Goal: Task Accomplishment & Management: Complete application form

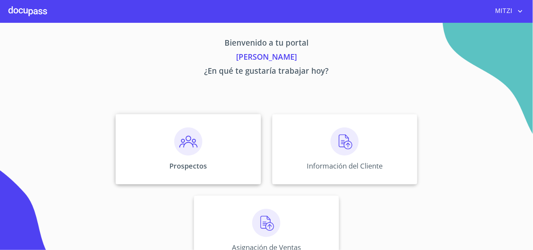
click at [206, 146] on div "Prospectos" at bounding box center [188, 149] width 145 height 70
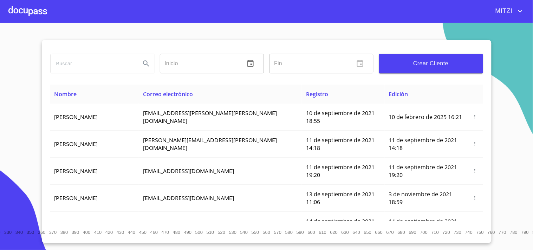
click at [432, 66] on span "Crear Cliente" at bounding box center [431, 64] width 93 height 10
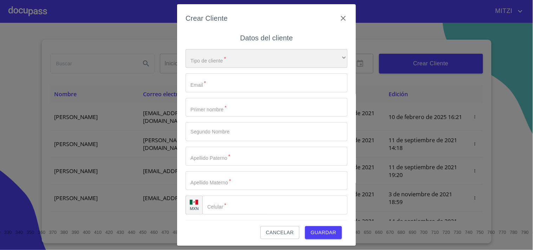
click at [270, 52] on div "​" at bounding box center [267, 58] width 162 height 19
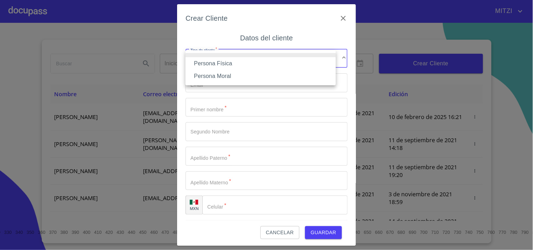
click at [224, 58] on li "Persona Física" at bounding box center [261, 63] width 150 height 13
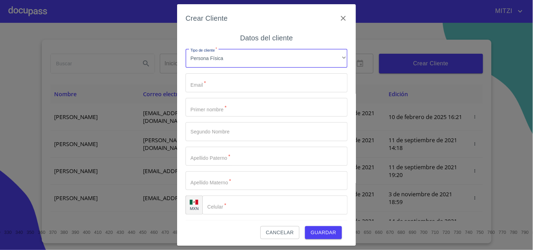
click at [218, 81] on input "Tipo de cliente   *" at bounding box center [267, 82] width 162 height 19
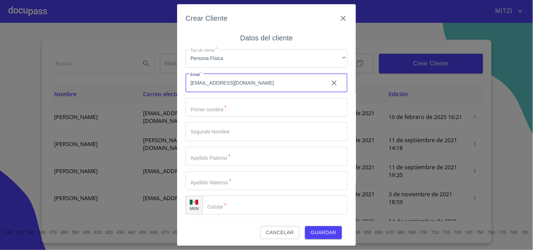
type input "[EMAIL_ADDRESS][DOMAIN_NAME]"
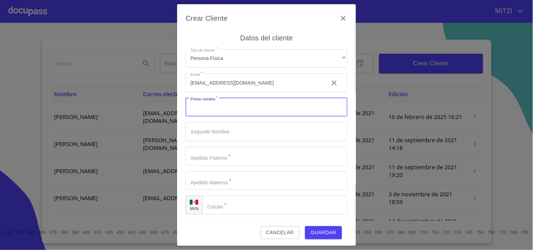
click at [274, 116] on input "Tipo de cliente   *" at bounding box center [267, 107] width 162 height 19
type input "[PERSON_NAME]"
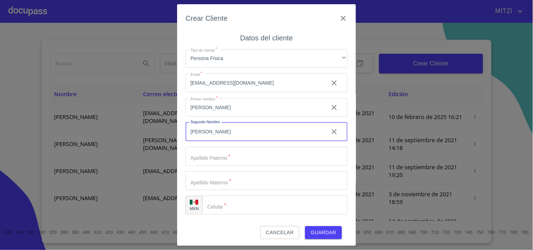
type input "[PERSON_NAME]"
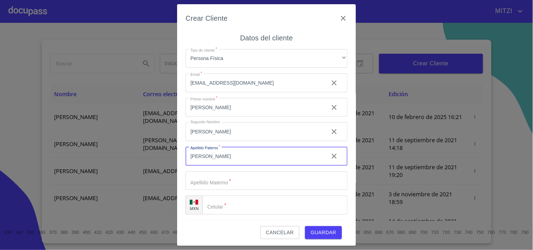
type input "[PERSON_NAME]"
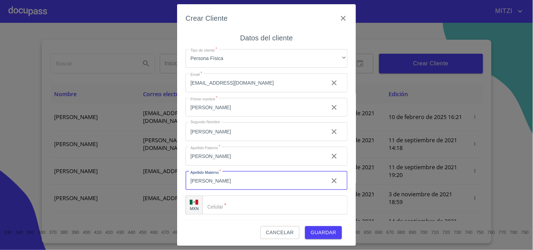
type input "[PERSON_NAME]"
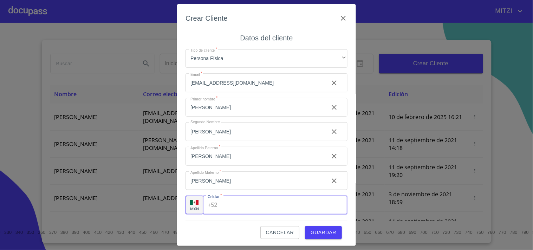
click at [233, 204] on input "Tipo de cliente   *" at bounding box center [283, 205] width 127 height 19
click at [265, 202] on input "Tipo de cliente   *" at bounding box center [283, 205] width 127 height 19
type input "[PHONE_NUMBER]"
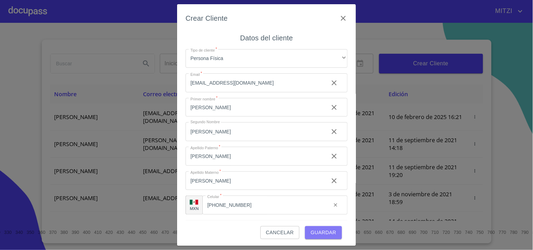
click at [325, 233] on span "Guardar" at bounding box center [324, 233] width 26 height 9
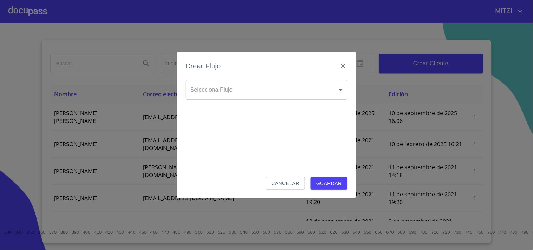
click at [263, 89] on body "[PERSON_NAME] ​ Fin ​ Crear Cliente Nombre Correo electrónico Registro Edición …" at bounding box center [266, 125] width 533 height 250
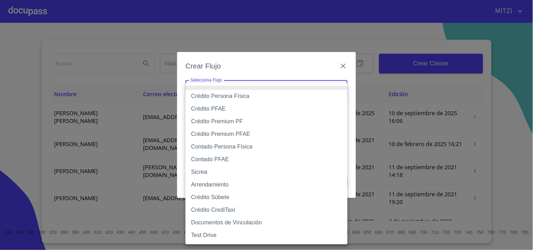
click at [233, 95] on li "Crédito Persona Física" at bounding box center [267, 96] width 162 height 13
type input "6009fb3c7d1714eb8809aa97"
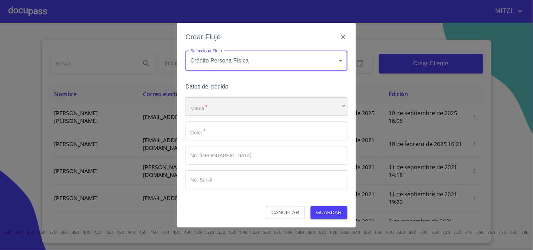
click at [229, 107] on div "​" at bounding box center [267, 106] width 162 height 19
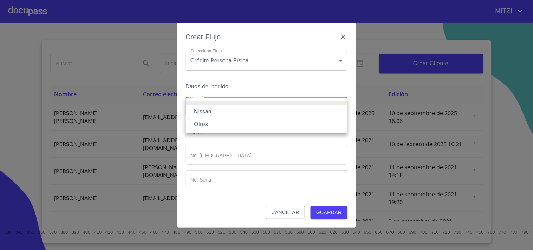
click at [226, 108] on li "Nissan" at bounding box center [267, 111] width 162 height 13
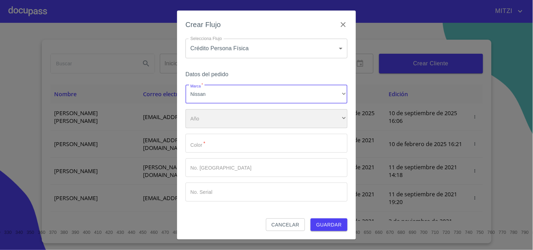
click at [220, 124] on div "​" at bounding box center [267, 118] width 162 height 19
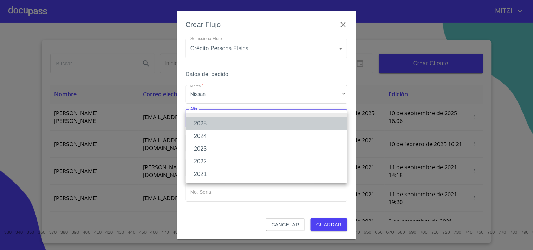
click at [244, 122] on li "2025" at bounding box center [267, 123] width 162 height 13
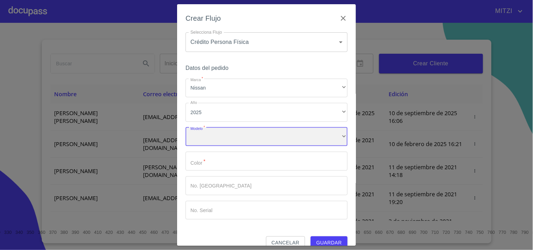
click at [226, 134] on div "​" at bounding box center [267, 137] width 162 height 19
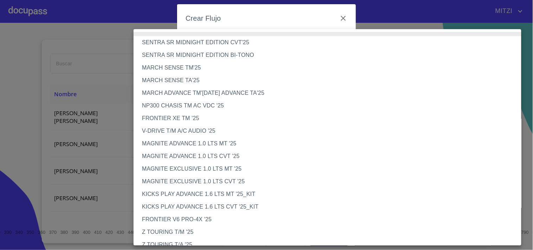
click at [199, 80] on li "MARCH SENSE TA'25" at bounding box center [331, 80] width 394 height 13
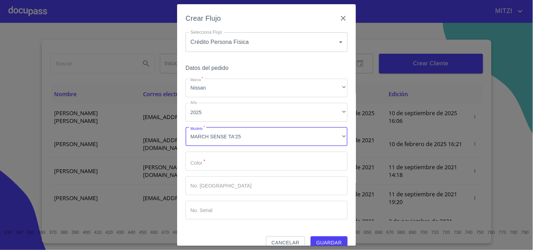
click at [216, 164] on input "Marca   *" at bounding box center [267, 161] width 162 height 19
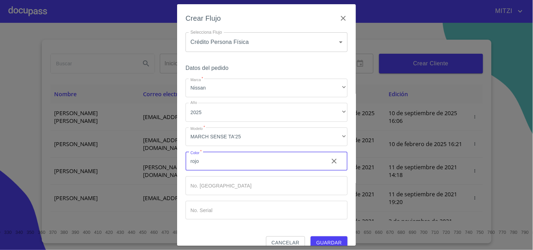
type input "rojo"
click at [318, 237] on button "Guardar" at bounding box center [329, 243] width 37 height 13
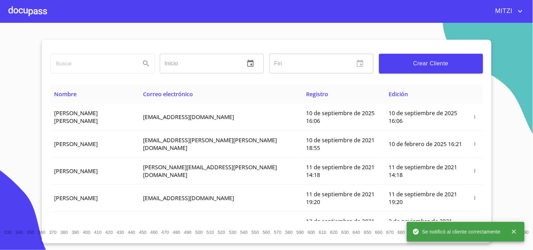
click at [27, 11] on div at bounding box center [27, 11] width 39 height 22
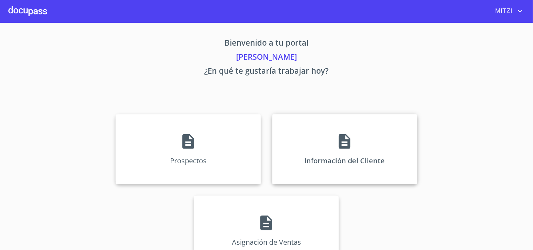
click at [373, 153] on div "Información del Cliente" at bounding box center [344, 149] width 145 height 70
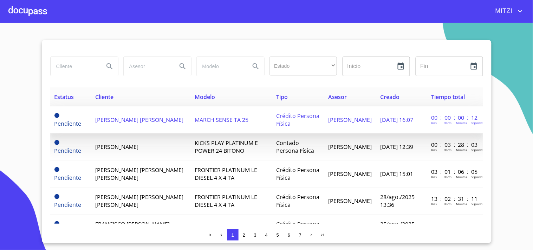
click at [176, 118] on td "[PERSON_NAME] [PERSON_NAME]" at bounding box center [141, 120] width 100 height 27
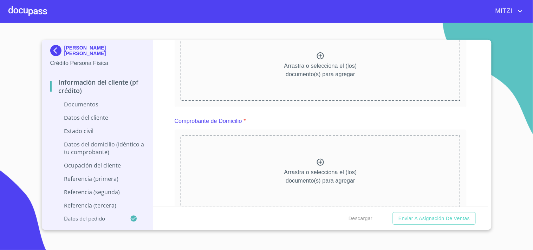
scroll to position [78, 0]
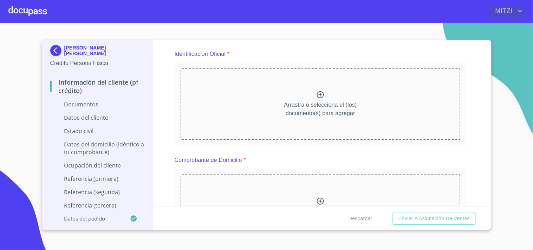
click at [500, 12] on span "MITZI" at bounding box center [503, 11] width 26 height 11
click at [448, 23] on div at bounding box center [266, 125] width 533 height 250
click at [314, 122] on div "Arrastra o selecciona el (los) documento(s) para agregar" at bounding box center [321, 105] width 280 height 72
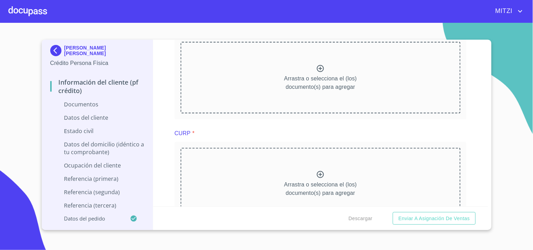
scroll to position [582, 0]
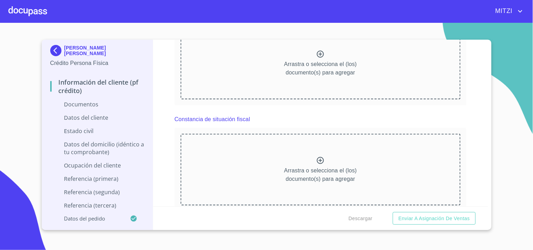
scroll to position [890, 0]
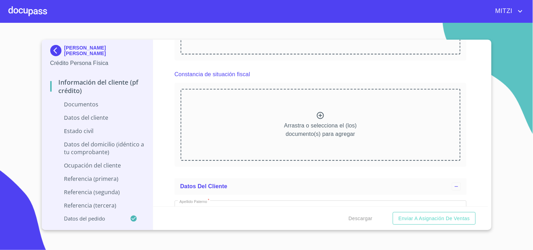
scroll to position [1146, 0]
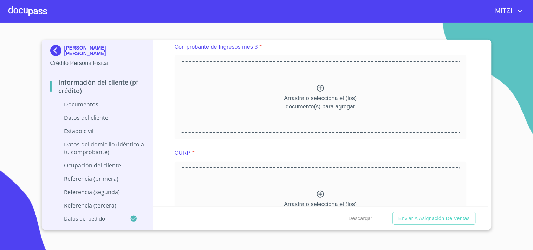
click at [476, 160] on div "Información del cliente (PF crédito) Documentos Documento de identificación.   …" at bounding box center [320, 123] width 335 height 167
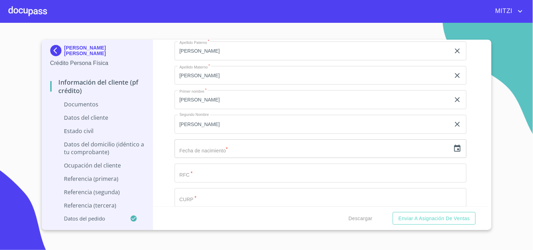
scroll to position [1475, 0]
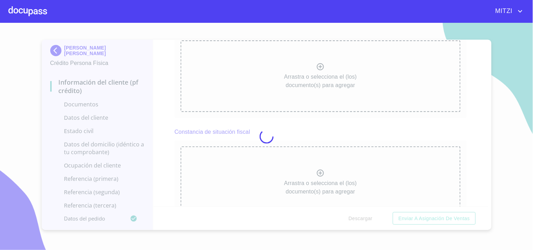
click at [374, 64] on div at bounding box center [266, 136] width 533 height 227
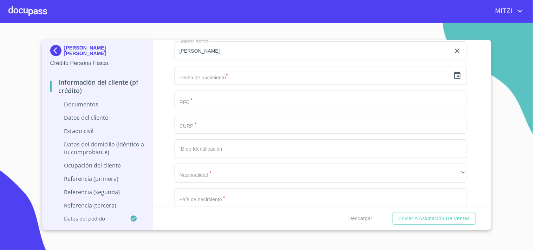
scroll to position [1716, 0]
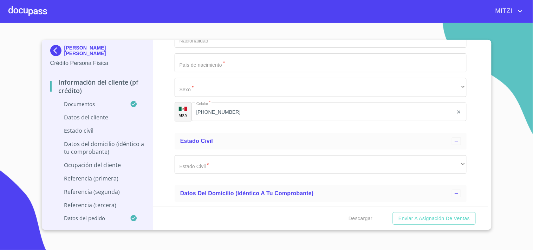
scroll to position [2097, 0]
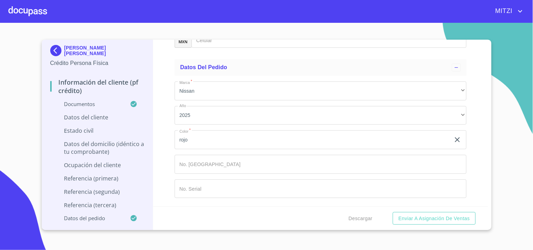
scroll to position [3985, 0]
type input "[PERSON_NAME]"
drag, startPoint x: 274, startPoint y: 94, endPoint x: 282, endPoint y: 97, distance: 8.2
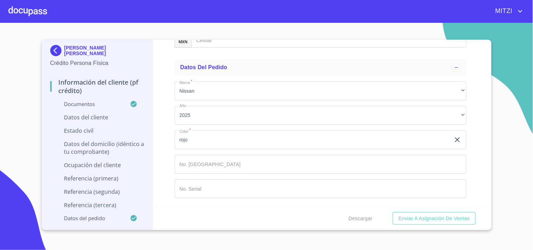
type input "[PERSON_NAME]"
click at [270, 23] on div "​" at bounding box center [321, 13] width 292 height 19
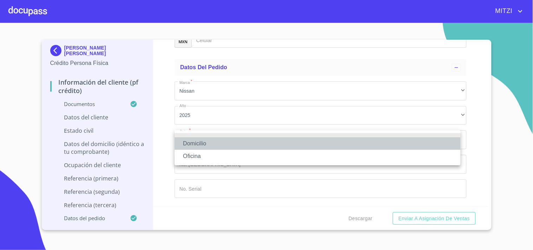
click at [236, 141] on li "Domicilio" at bounding box center [318, 143] width 286 height 13
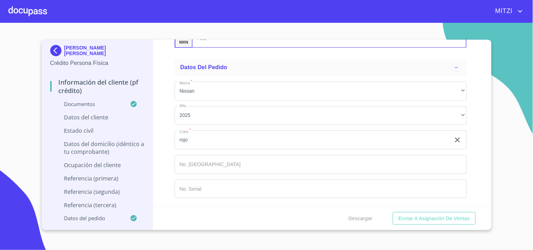
click at [245, 48] on input "Documento de identificación.   *" at bounding box center [338, 38] width 258 height 19
type input "[PHONE_NUMBER]"
click at [168, 146] on div "Información del cliente (PF crédito) Documentos Documento de identificación.   …" at bounding box center [320, 123] width 335 height 167
click at [478, 69] on div "Información del cliente (PF crédito) Documentos Documento de identificación.   …" at bounding box center [320, 123] width 335 height 167
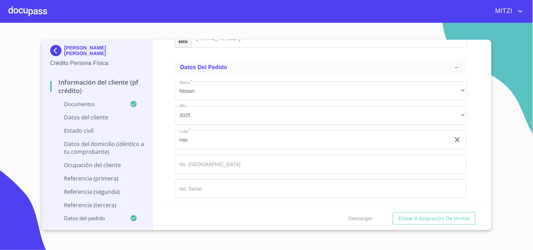
click at [32, 7] on div at bounding box center [27, 11] width 39 height 22
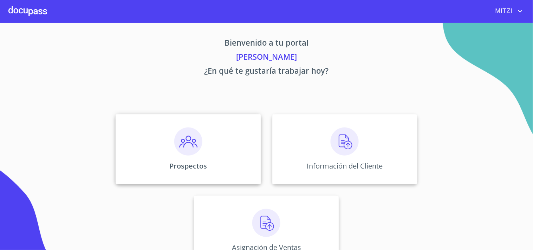
click at [201, 148] on div "Prospectos" at bounding box center [188, 149] width 145 height 70
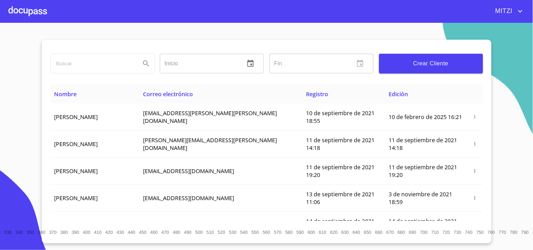
click at [89, 69] on input "search" at bounding box center [93, 63] width 84 height 19
type input "[PERSON_NAME]"
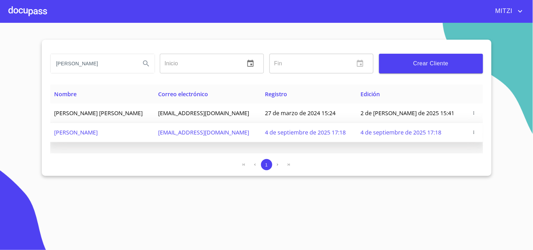
drag, startPoint x: 263, startPoint y: 131, endPoint x: 163, endPoint y: 129, distance: 99.9
click at [163, 129] on tr "[PERSON_NAME] [EMAIL_ADDRESS][DOMAIN_NAME] 4 de septiembre de 2025 17:18 4 de s…" at bounding box center [266, 132] width 433 height 19
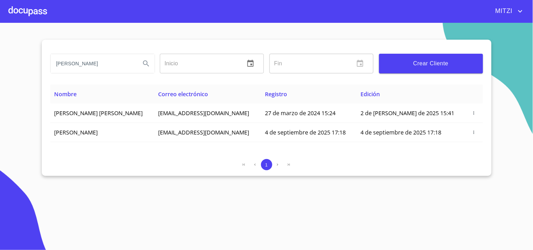
copy tr "[EMAIL_ADDRESS][DOMAIN_NAME]"
click at [38, 10] on div at bounding box center [27, 11] width 39 height 22
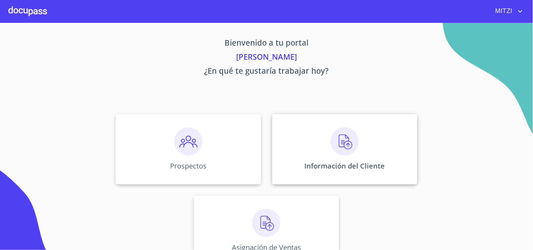
click at [336, 134] on img at bounding box center [345, 142] width 28 height 28
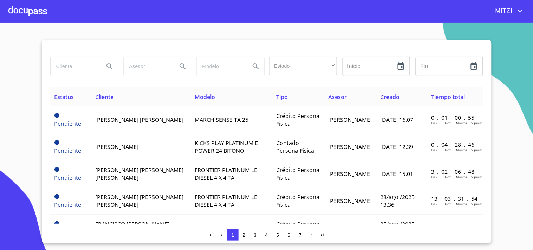
click at [76, 67] on input "search" at bounding box center [75, 66] width 48 height 19
type input "l"
type input "[PERSON_NAME]"
click at [112, 61] on button "Search" at bounding box center [109, 66] width 17 height 17
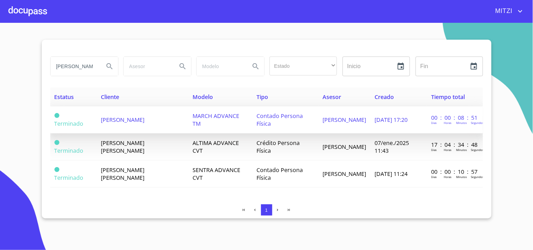
click at [147, 126] on td "[PERSON_NAME]" at bounding box center [143, 120] width 92 height 27
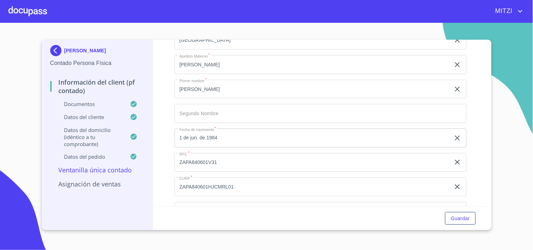
scroll to position [1348, 0]
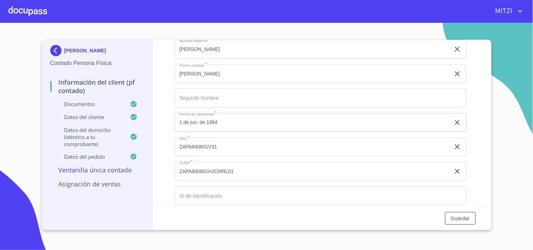
click at [291, 140] on input "ZAPA840601V31" at bounding box center [313, 147] width 276 height 19
click at [236, 164] on input "ZAPA840601HJCMRL01" at bounding box center [313, 171] width 276 height 19
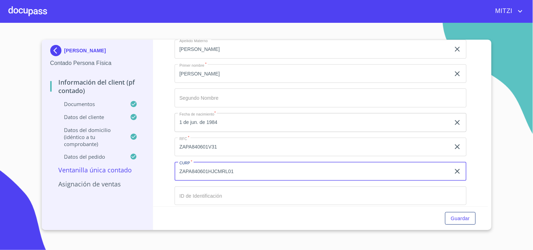
click at [234, 164] on input "ZAPA840601HJCMRL01" at bounding box center [313, 171] width 276 height 19
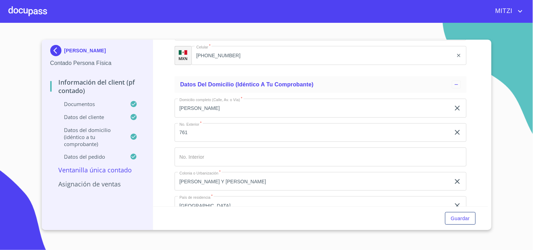
scroll to position [1595, 0]
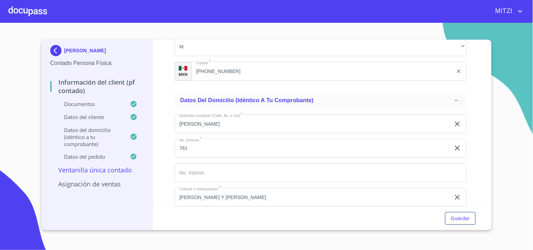
click at [255, 120] on input "[PERSON_NAME]" at bounding box center [313, 124] width 276 height 19
